Goal: Information Seeking & Learning: Learn about a topic

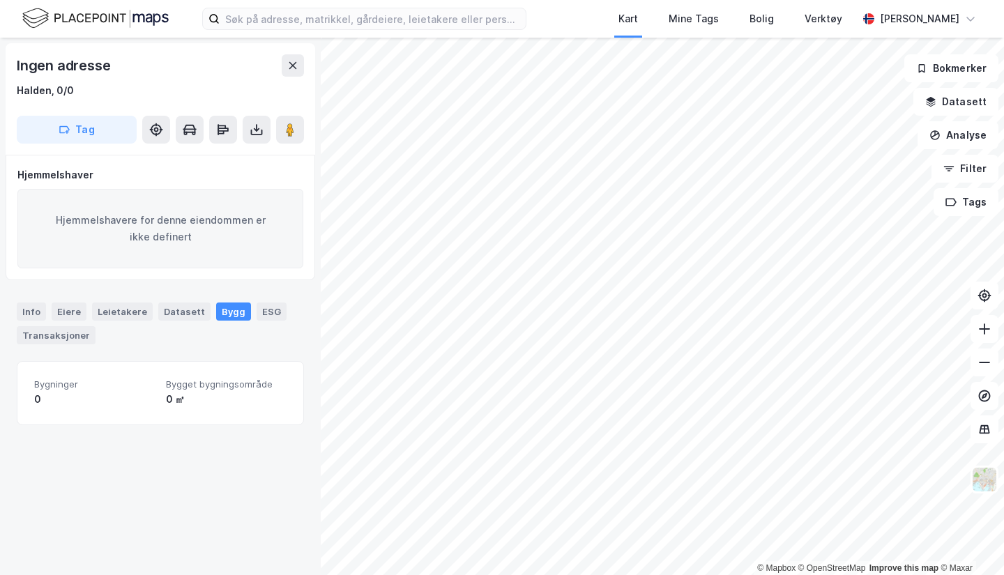
click at [977, 407] on div "© Mapbox © OpenStreetMap Improve this map © Maxar Ingen adresse Halden, 0/0 Tag…" at bounding box center [502, 307] width 1004 height 538
click at [985, 483] on img at bounding box center [985, 480] width 27 height 27
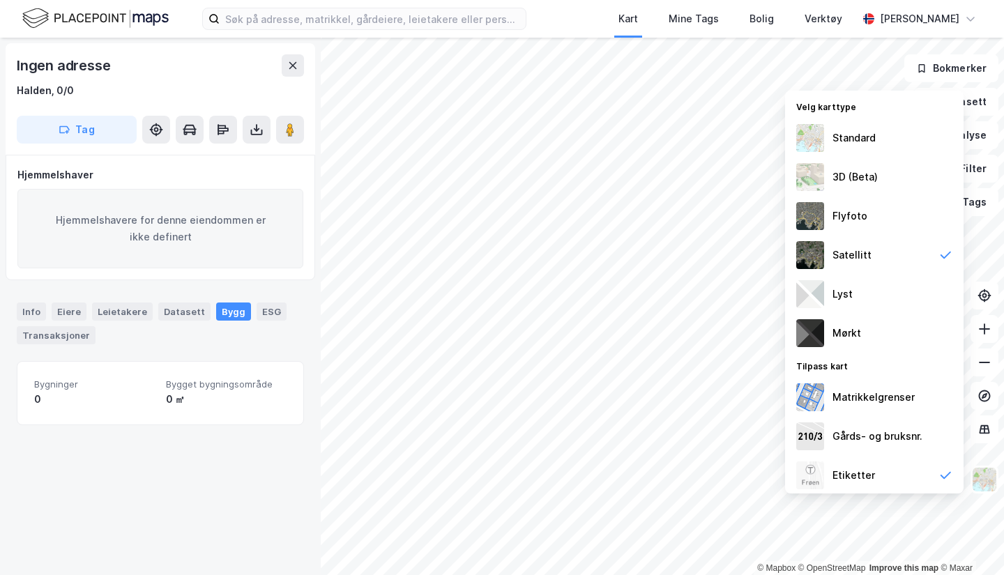
click at [852, 137] on div "Standard" at bounding box center [854, 138] width 43 height 17
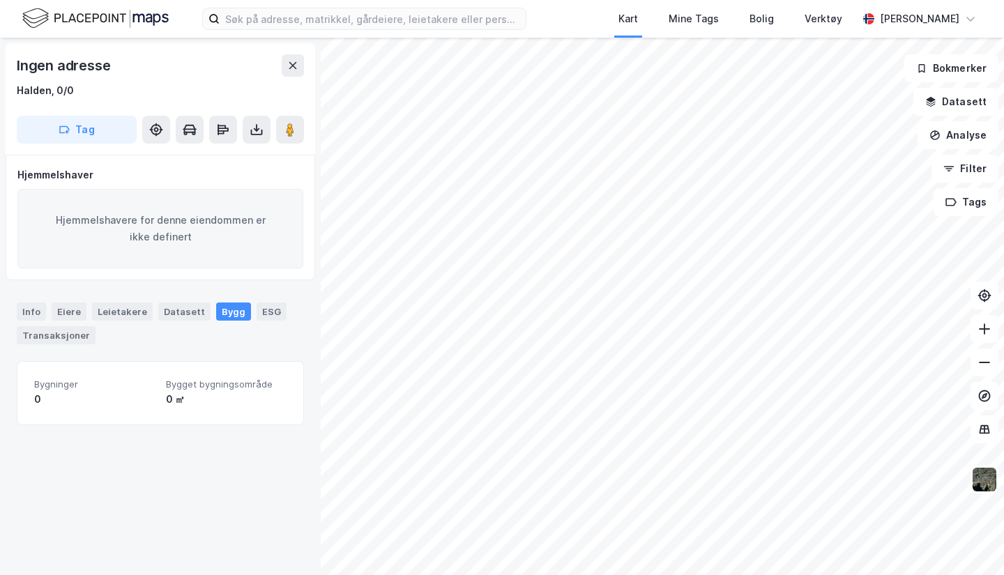
click at [296, 71] on button at bounding box center [293, 65] width 22 height 22
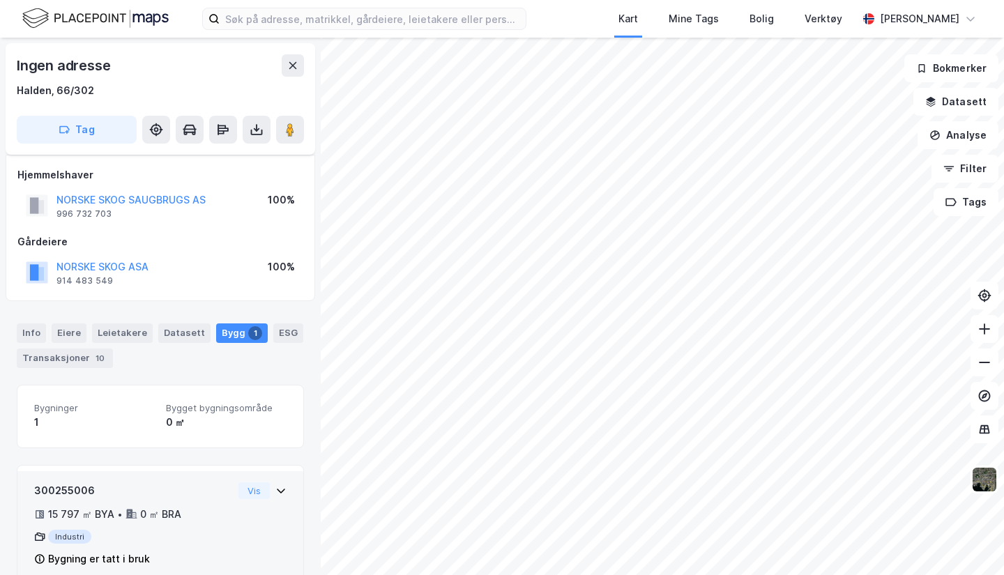
scroll to position [27, 0]
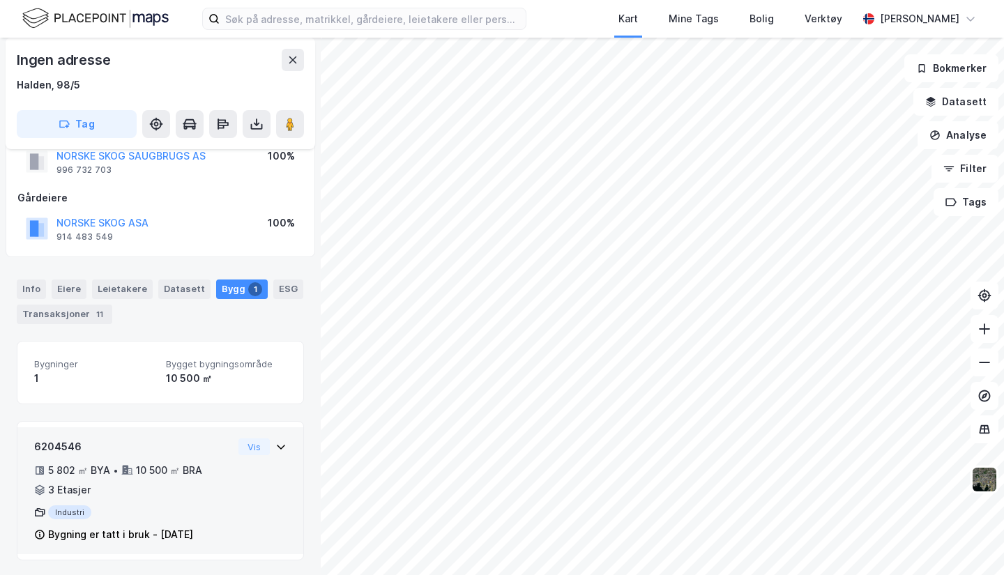
scroll to position [45, 0]
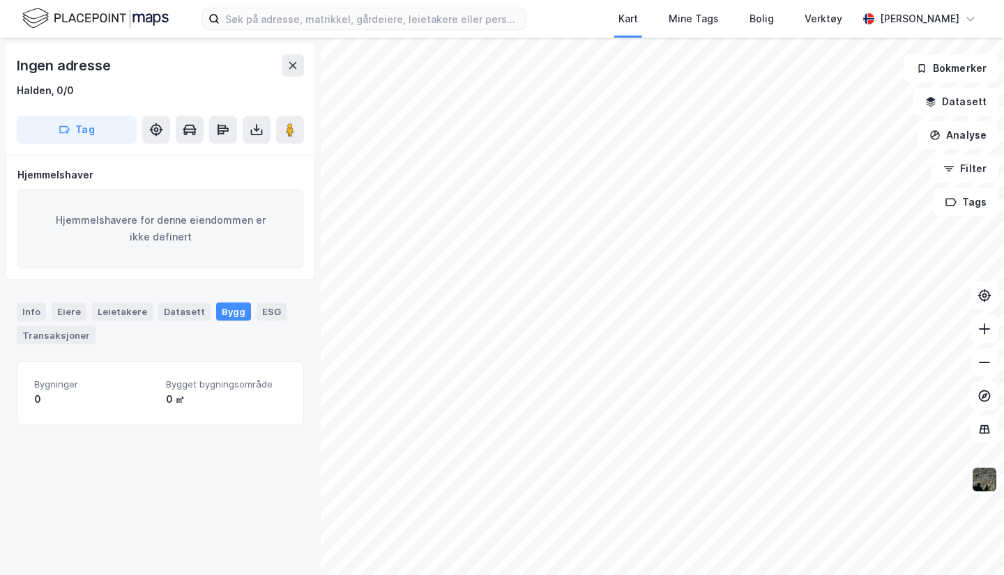
click at [30, 313] on div "Info" at bounding box center [31, 312] width 29 height 18
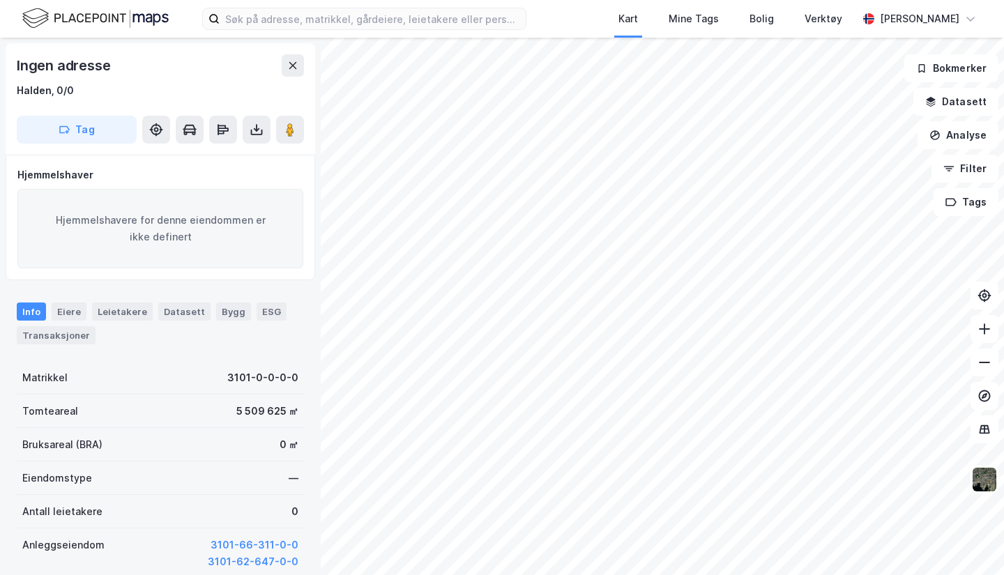
click at [78, 309] on div "Eiere" at bounding box center [69, 312] width 35 height 18
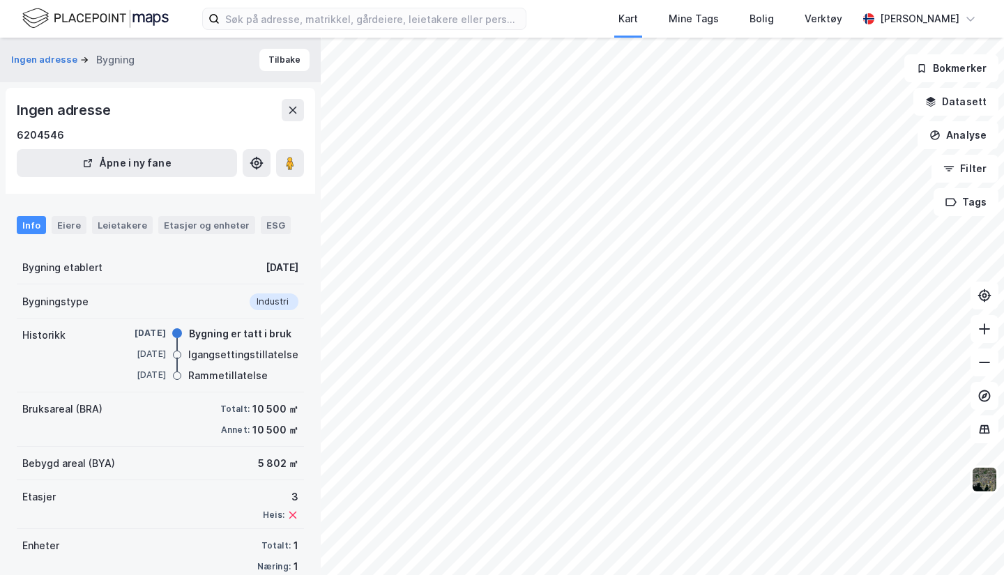
click at [63, 224] on div "Eiere" at bounding box center [69, 225] width 35 height 18
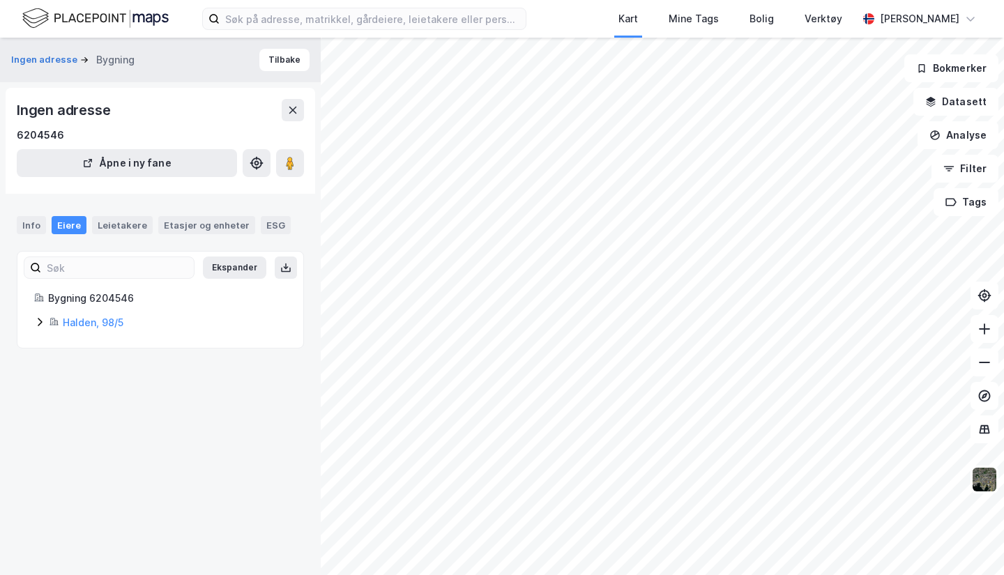
click at [28, 229] on div "Info" at bounding box center [31, 225] width 29 height 18
